Goal: Task Accomplishment & Management: Complete application form

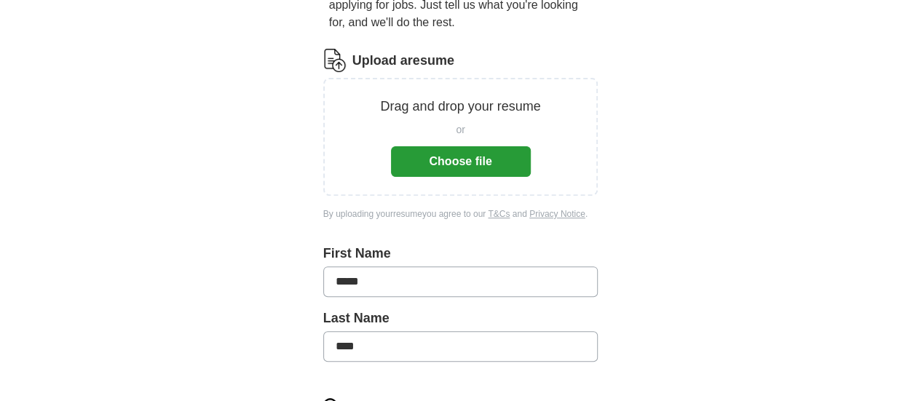
scroll to position [146, 0]
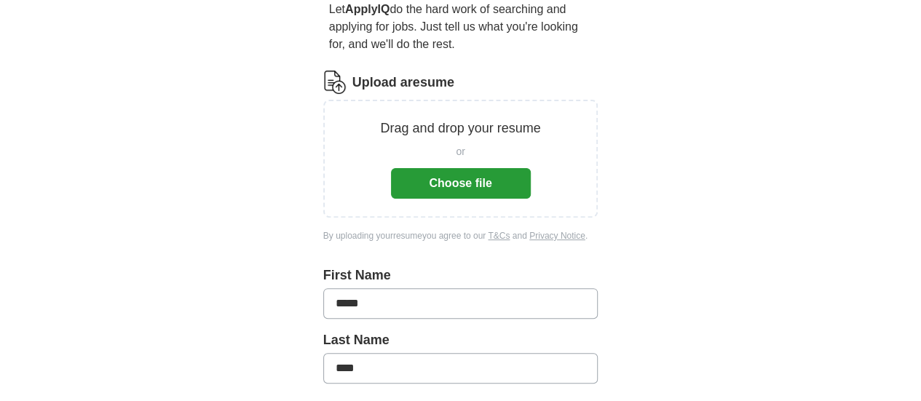
click at [465, 168] on button "Choose file" at bounding box center [461, 183] width 140 height 31
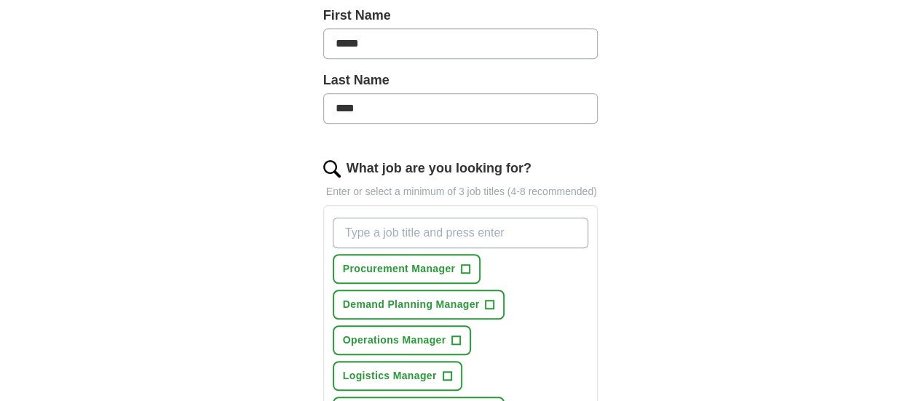
scroll to position [437, 0]
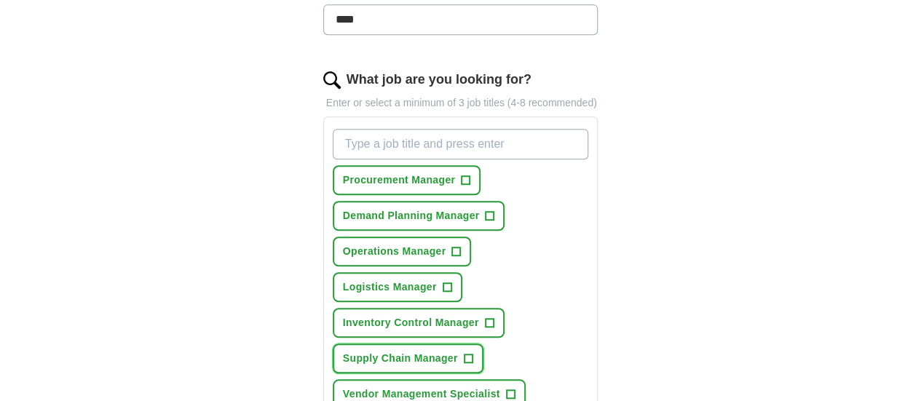
click at [464, 353] on span "+" at bounding box center [468, 359] width 9 height 12
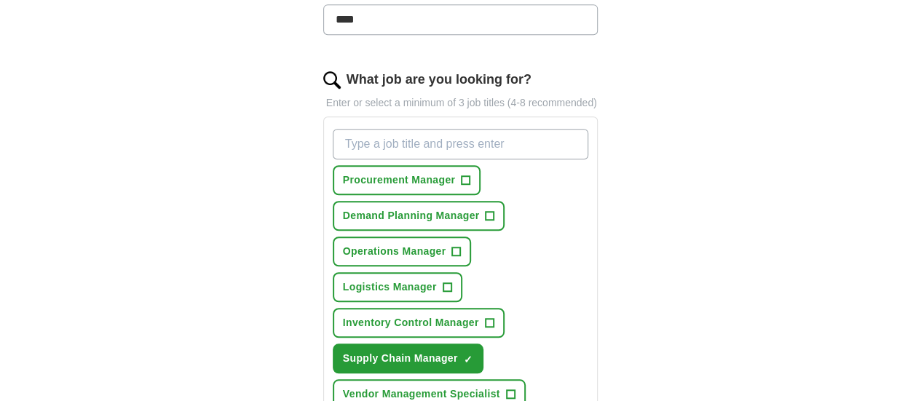
click at [506, 389] on span "+" at bounding box center [510, 395] width 9 height 12
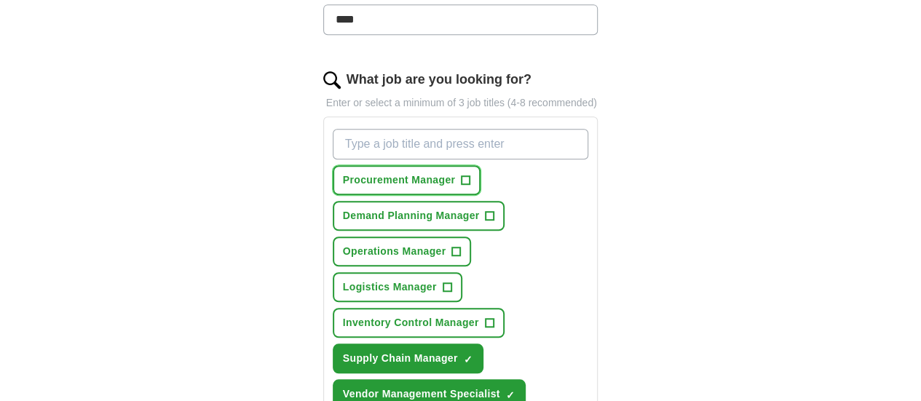
click at [435, 165] on button "Procurement Manager +" at bounding box center [407, 180] width 148 height 30
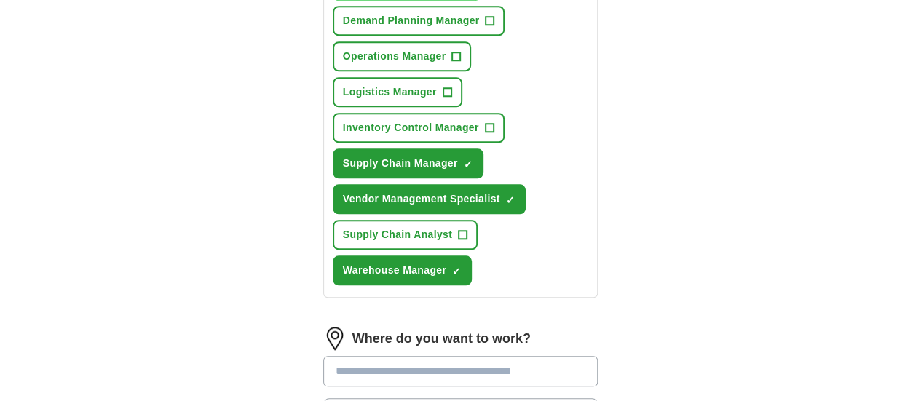
scroll to position [655, 0]
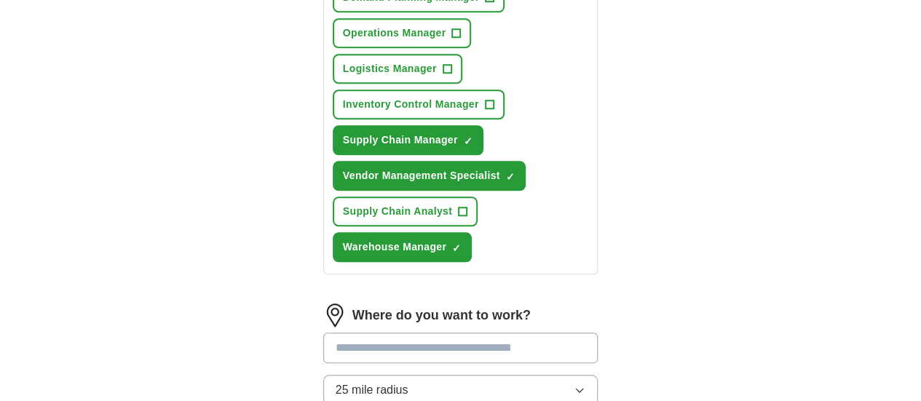
click at [488, 333] on input at bounding box center [460, 348] width 275 height 31
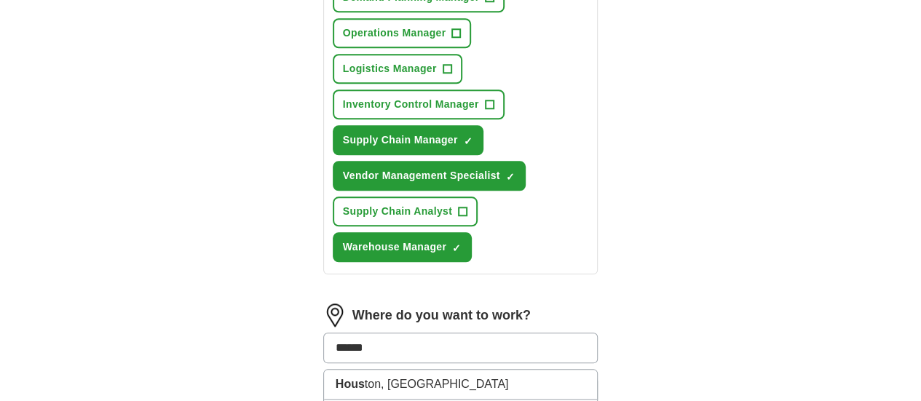
type input "*******"
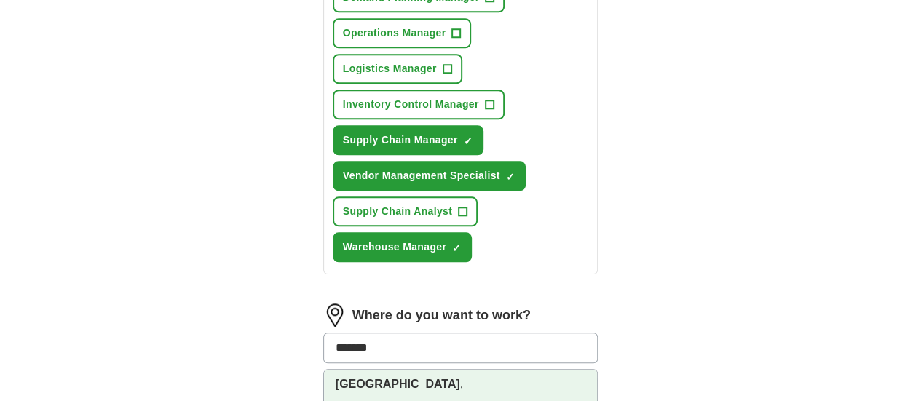
click at [355, 370] on li "[GEOGRAPHIC_DATA] , [GEOGRAPHIC_DATA]" at bounding box center [461, 399] width 274 height 59
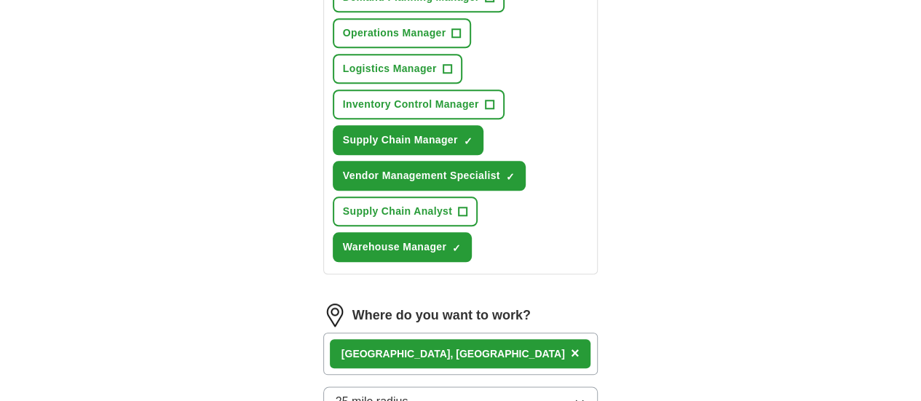
click at [585, 396] on icon "button" at bounding box center [580, 402] width 12 height 12
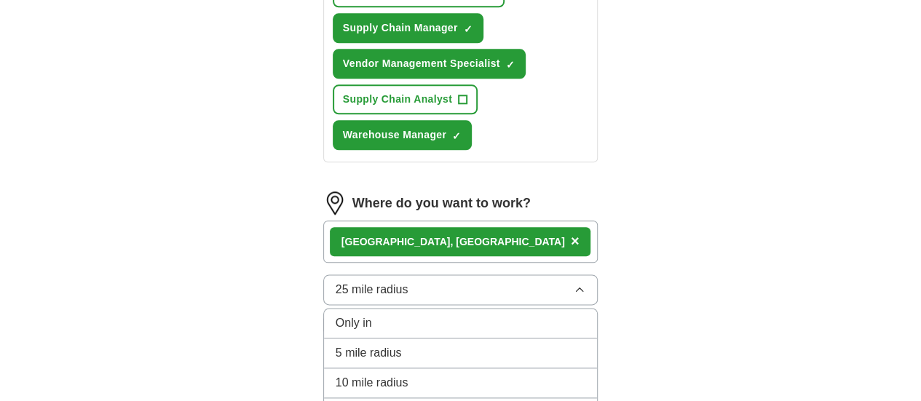
scroll to position [801, 0]
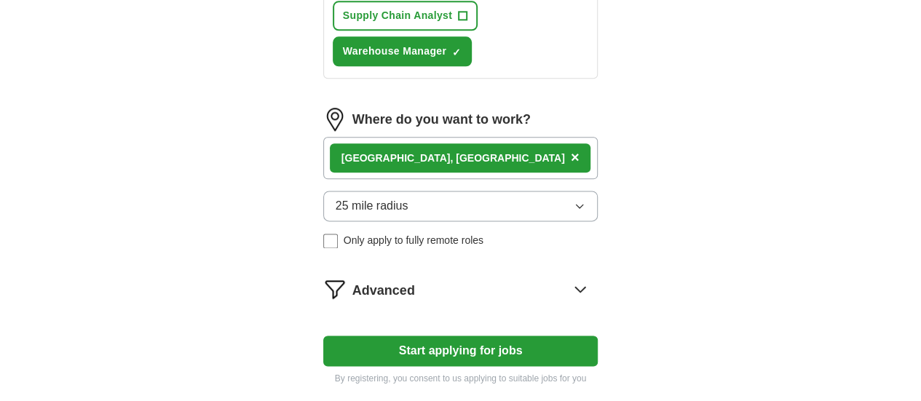
scroll to position [874, 0]
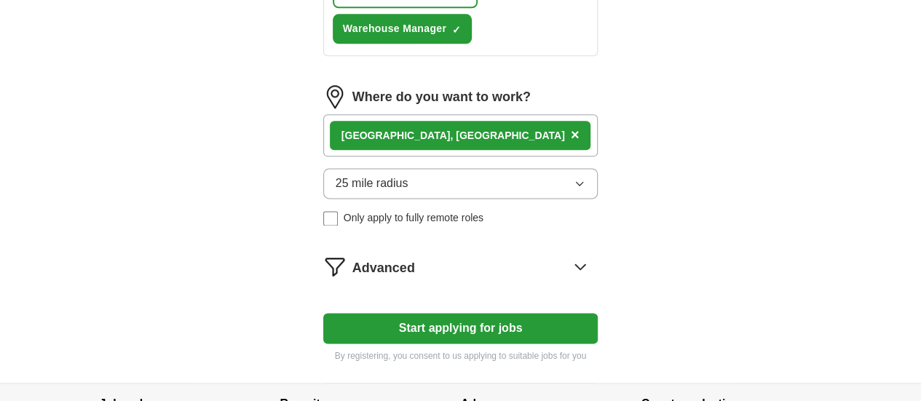
click at [585, 264] on icon at bounding box center [580, 266] width 9 height 5
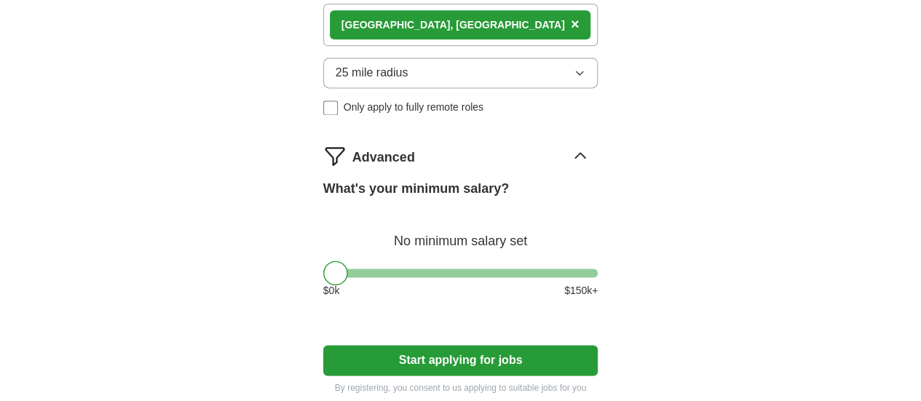
scroll to position [1016, 0]
